Goal: Obtain resource: Download file/media

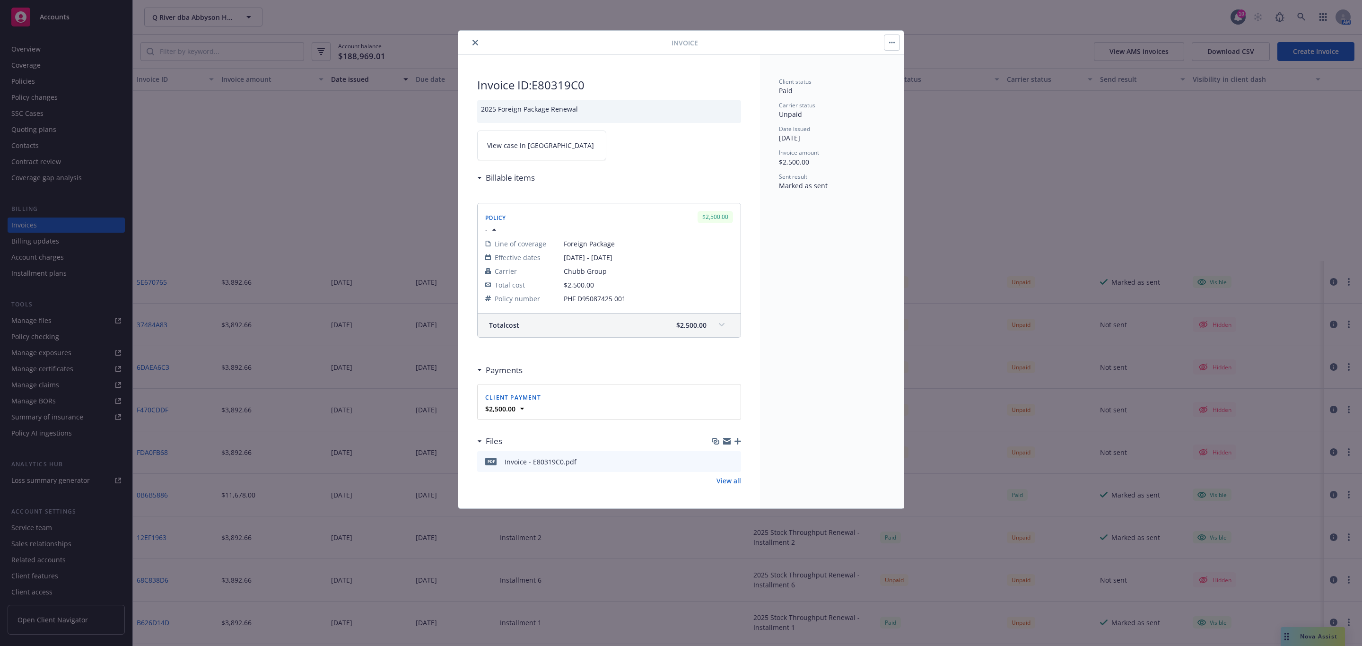
scroll to position [213, 0]
click at [476, 42] on icon "close" at bounding box center [475, 43] width 6 height 6
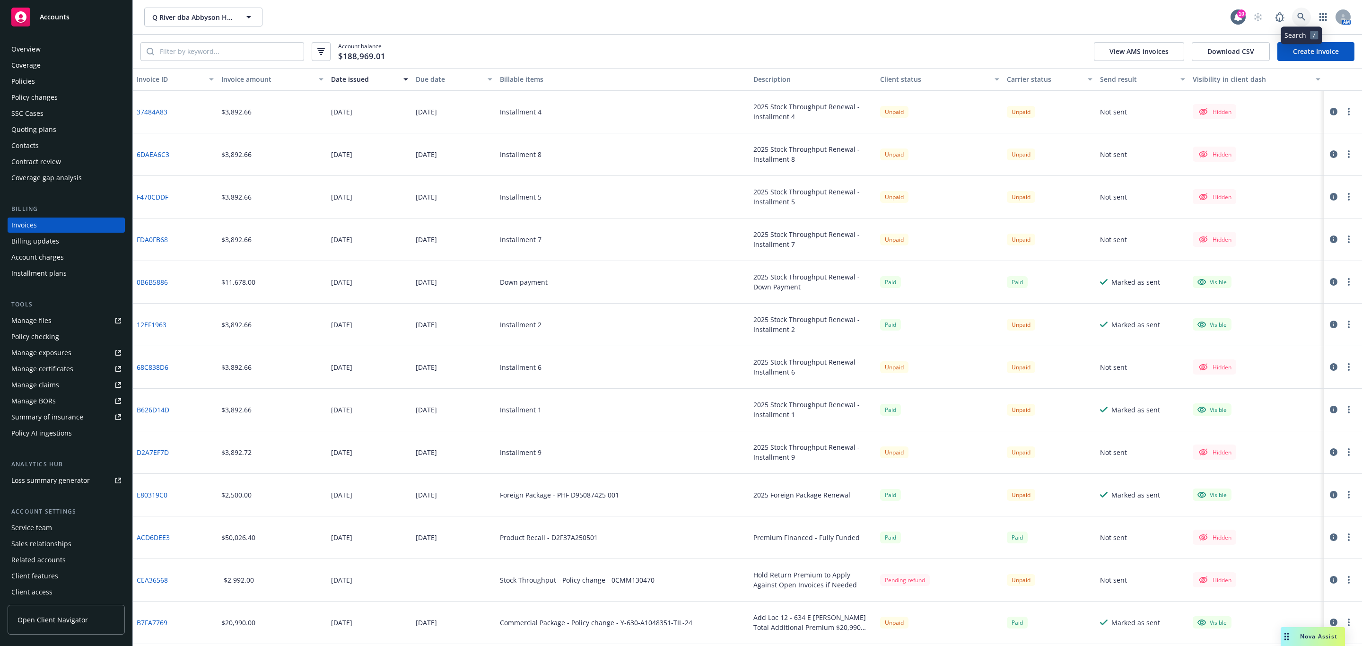
click at [1300, 15] on icon at bounding box center [1301, 17] width 9 height 9
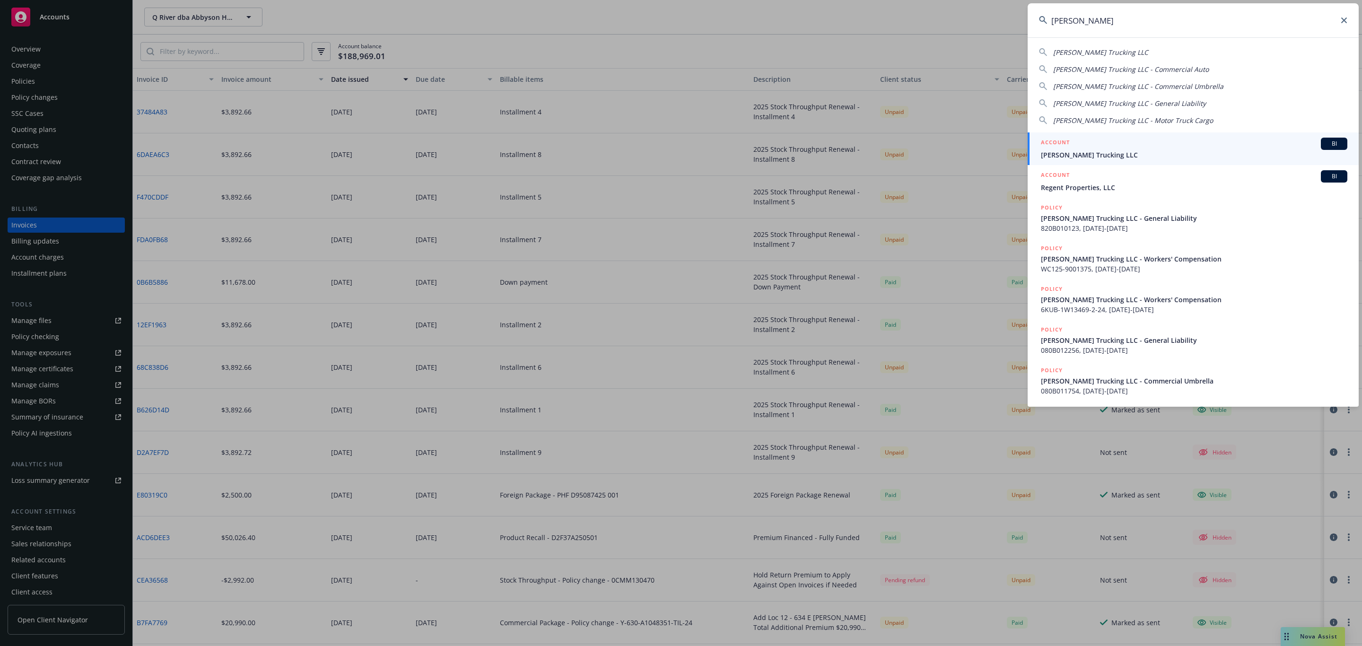
type input "nick spano"
click at [1118, 151] on span "Nick Spano Trucking LLC" at bounding box center [1194, 155] width 306 height 10
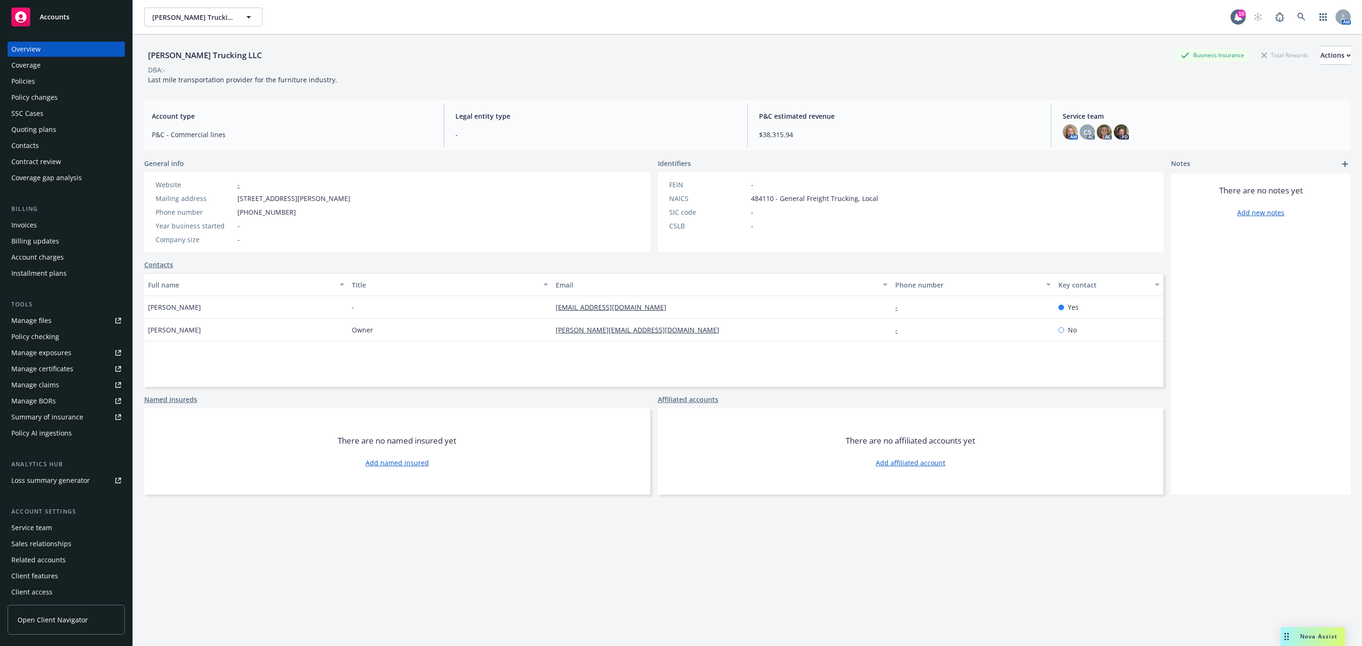
click at [30, 220] on div "Invoices" at bounding box center [24, 225] width 26 height 15
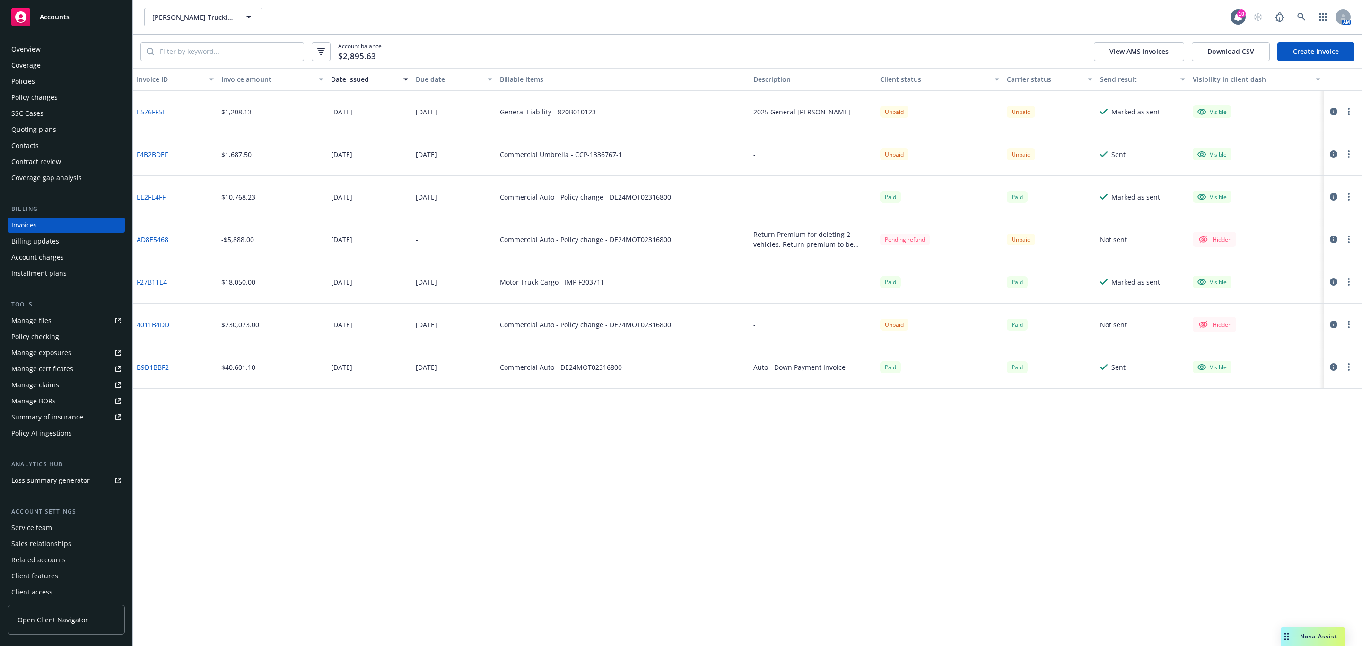
click at [1328, 109] on button "button" at bounding box center [1333, 111] width 11 height 11
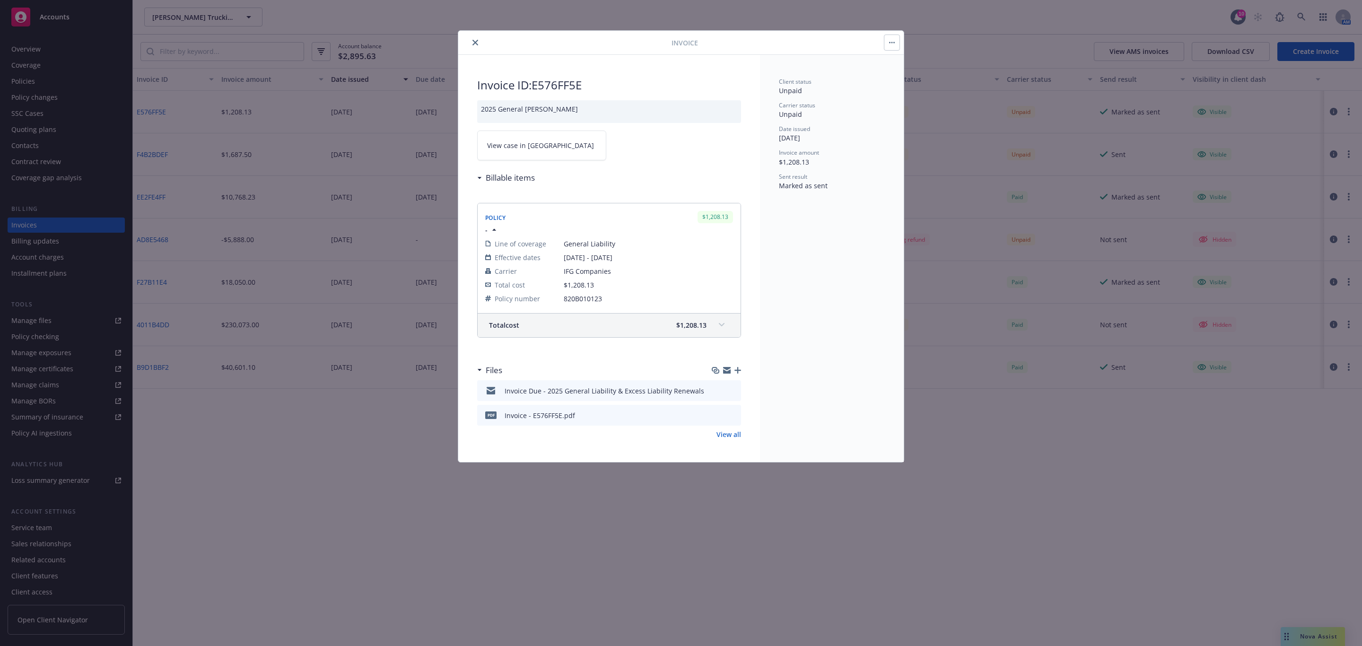
click at [735, 391] on icon "preview file" at bounding box center [732, 390] width 9 height 7
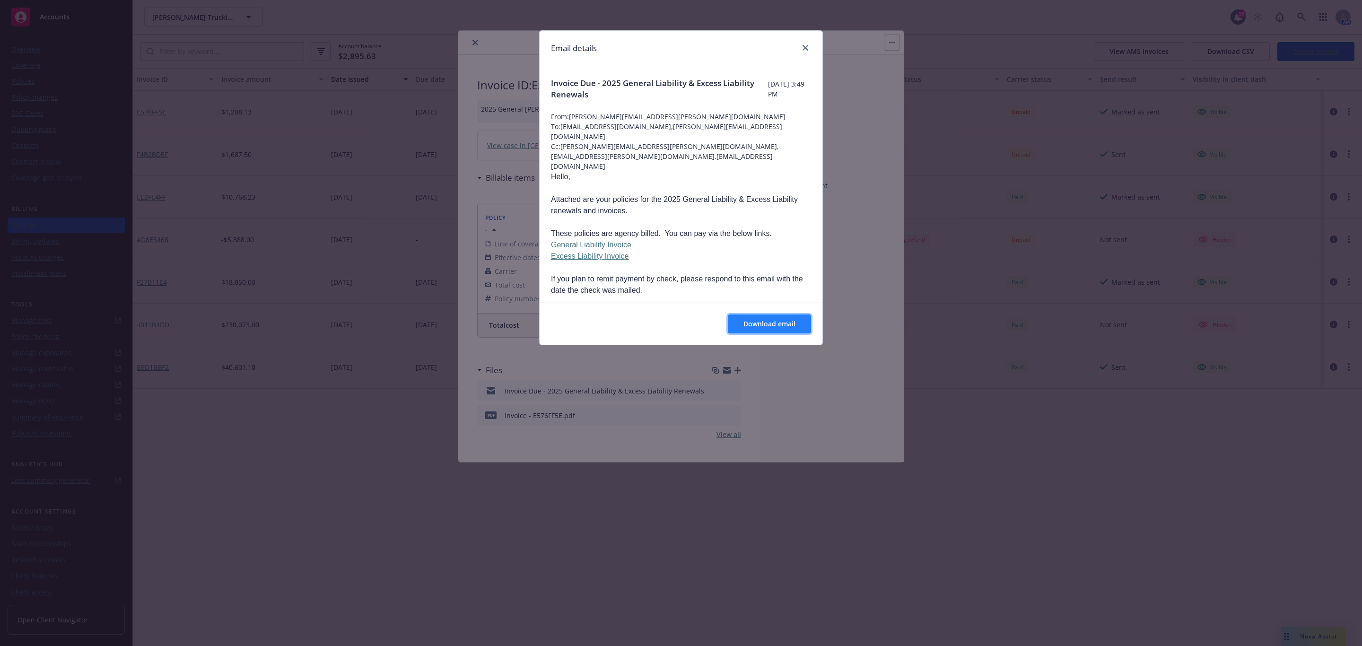
click at [780, 328] on span "Download email" at bounding box center [769, 323] width 52 height 9
drag, startPoint x: 803, startPoint y: 47, endPoint x: 781, endPoint y: 46, distance: 22.7
click at [804, 47] on icon "close" at bounding box center [805, 48] width 6 height 6
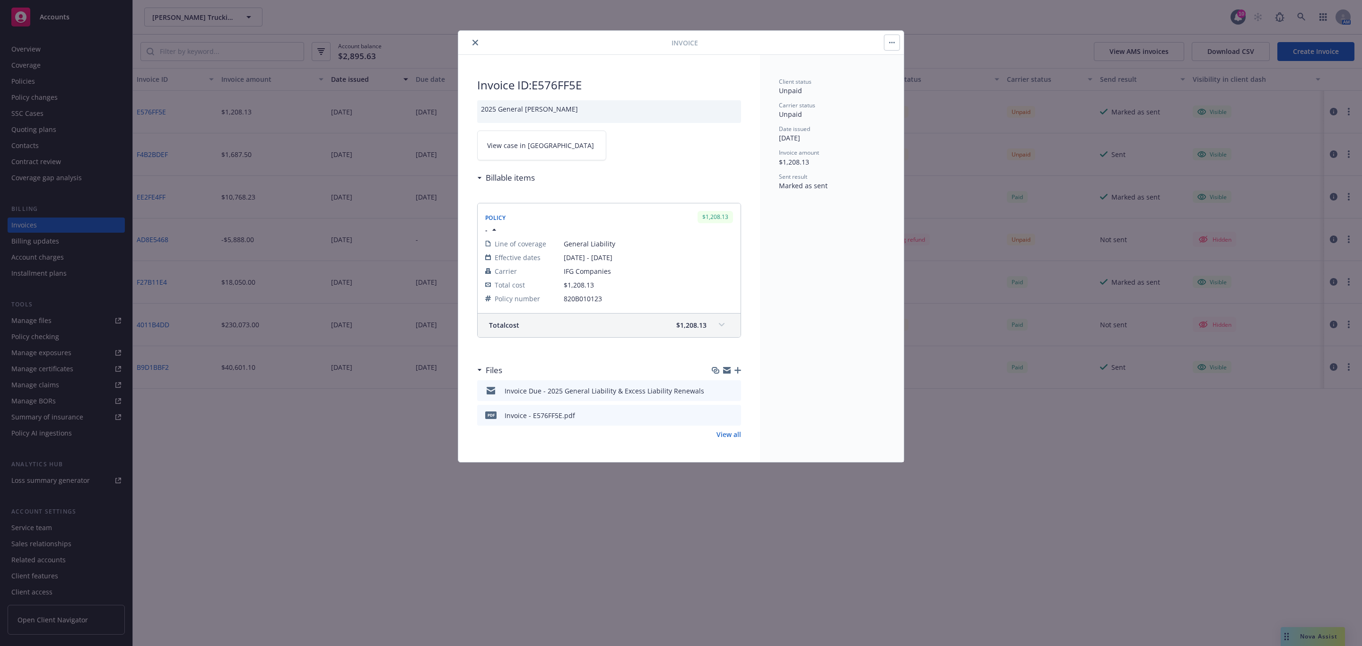
click at [477, 43] on icon "close" at bounding box center [475, 43] width 6 height 6
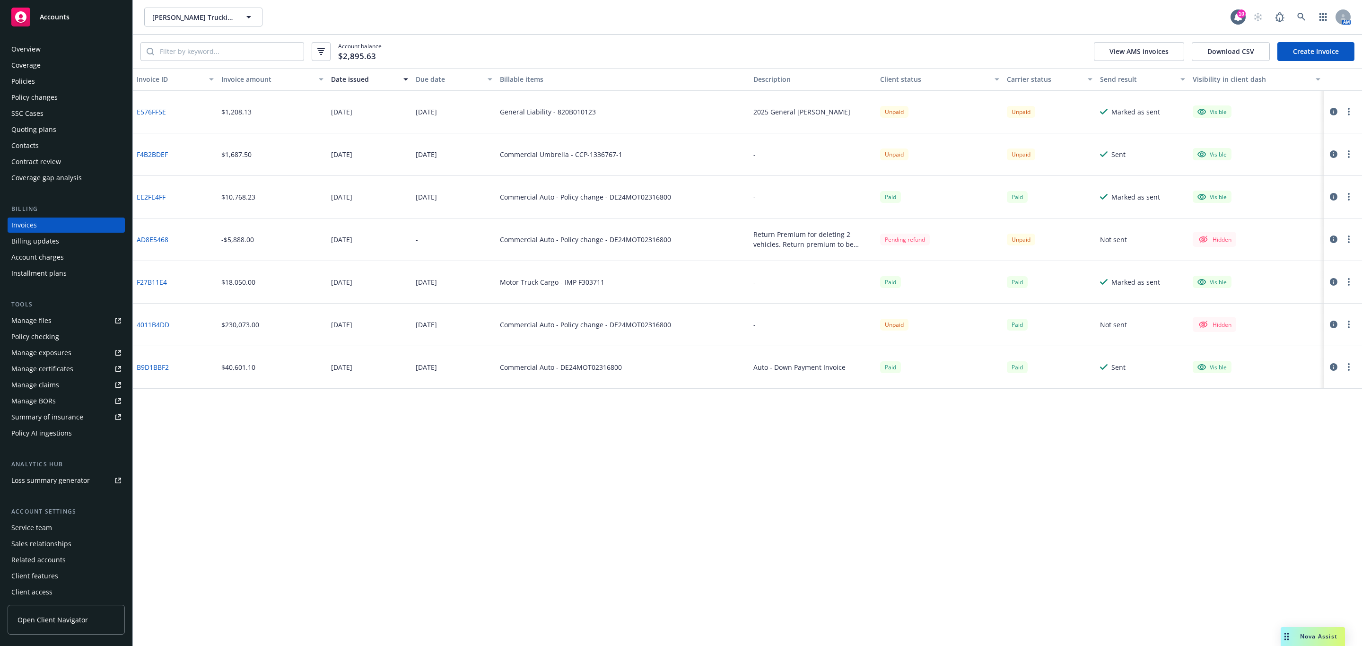
click at [150, 152] on link "F4B2BDEF" at bounding box center [152, 154] width 31 height 10
click at [152, 112] on link "E576FF5E" at bounding box center [151, 112] width 29 height 10
drag, startPoint x: 1348, startPoint y: 283, endPoint x: 509, endPoint y: 180, distance: 845.1
click at [1274, 257] on div "E576FF5E $1,208.13 09/04/2025 09/18/2025 General Liability - 820B010123 2025 Ge…" at bounding box center [747, 240] width 1229 height 298
click at [1335, 153] on icon "button" at bounding box center [1334, 154] width 8 height 8
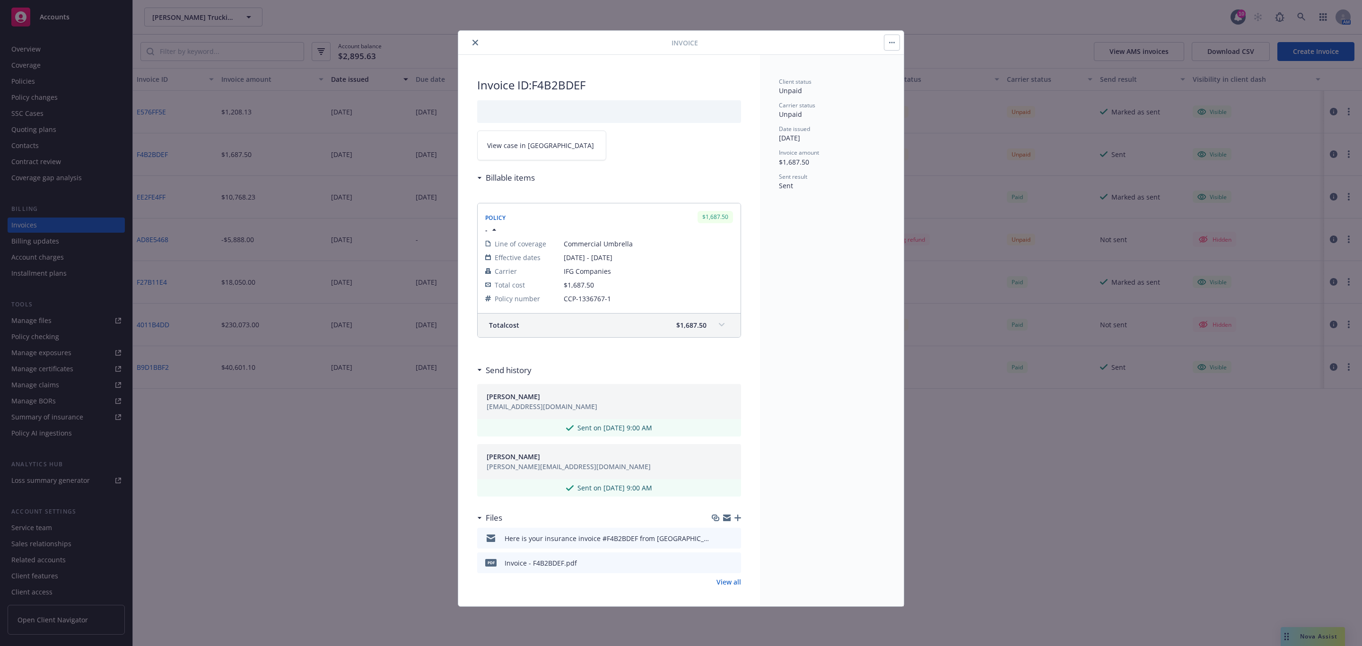
click at [522, 148] on span "View case in SSC" at bounding box center [540, 145] width 107 height 10
